Goal: Find specific fact: Locate a discrete piece of known information

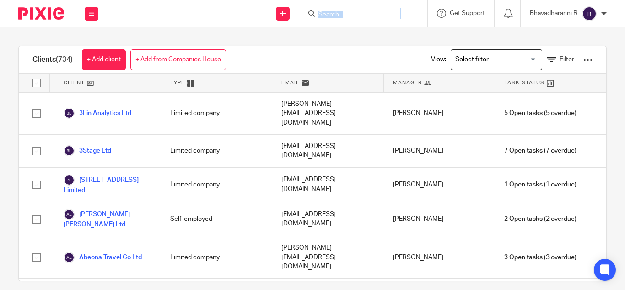
click at [321, 10] on form at bounding box center [367, 13] width 98 height 11
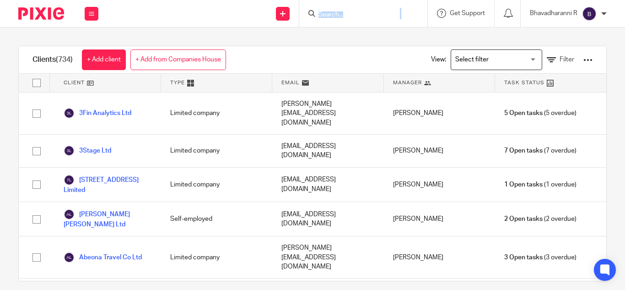
click at [331, 11] on input "Search" at bounding box center [359, 15] width 82 height 8
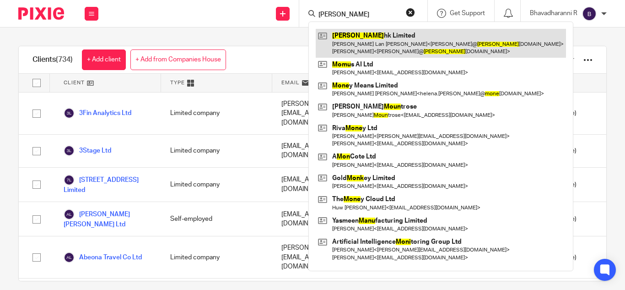
type input "[PERSON_NAME]"
click at [354, 42] on link at bounding box center [441, 43] width 250 height 28
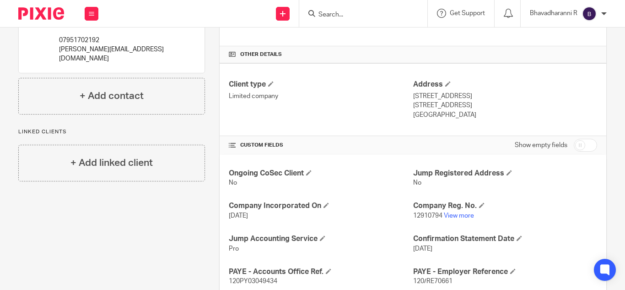
scroll to position [243, 0]
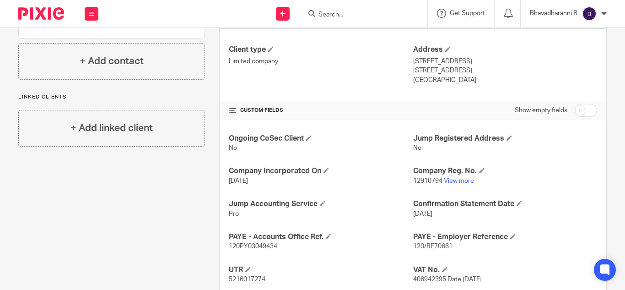
click at [422, 243] on span "120/RE70661" at bounding box center [432, 246] width 39 height 6
copy p "120/RE70661"
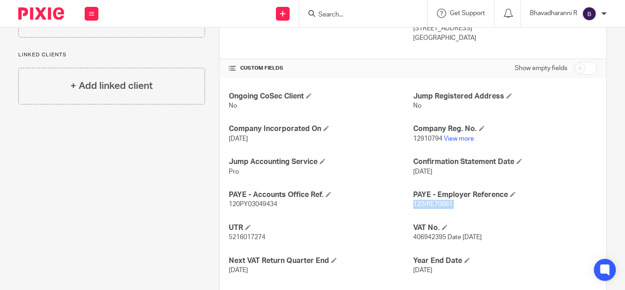
scroll to position [285, 0]
click at [255, 204] on span "120PY03049434" at bounding box center [253, 204] width 49 height 6
copy span "120PY03049434"
